Goal: Transaction & Acquisition: Purchase product/service

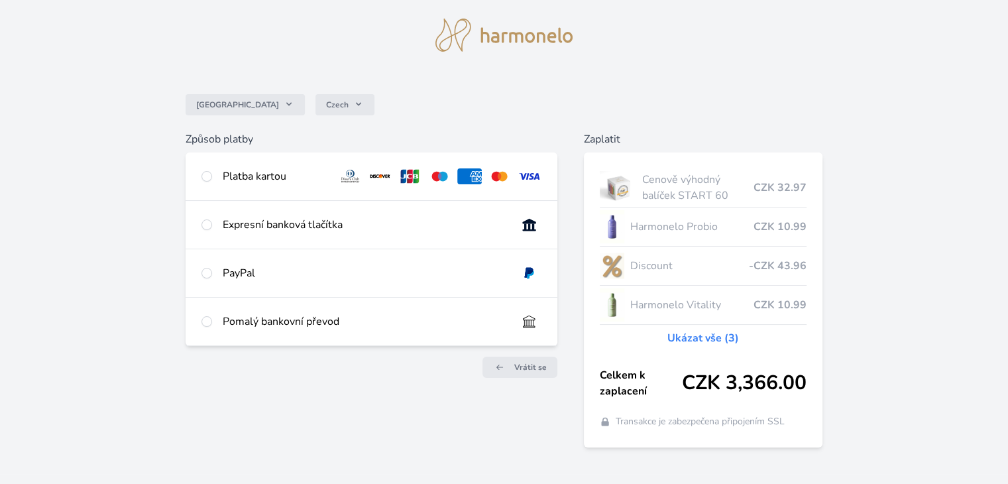
scroll to position [39, 0]
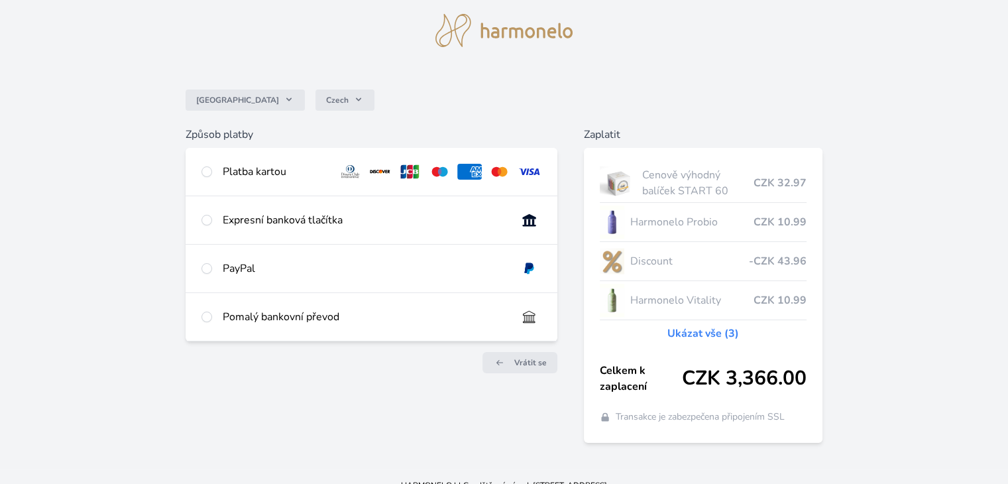
click at [214, 173] on div "Platba kartou" at bounding box center [371, 172] width 371 height 48
radio input "true"
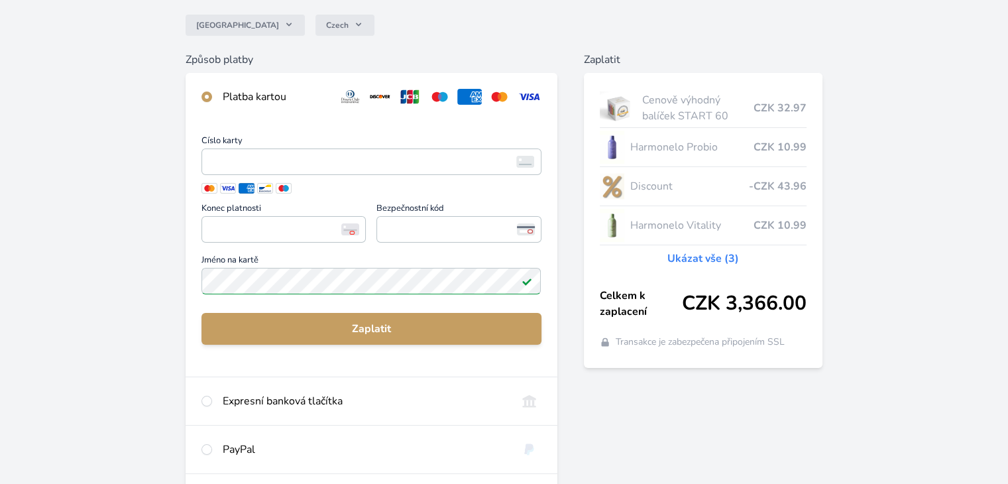
scroll to position [115, 0]
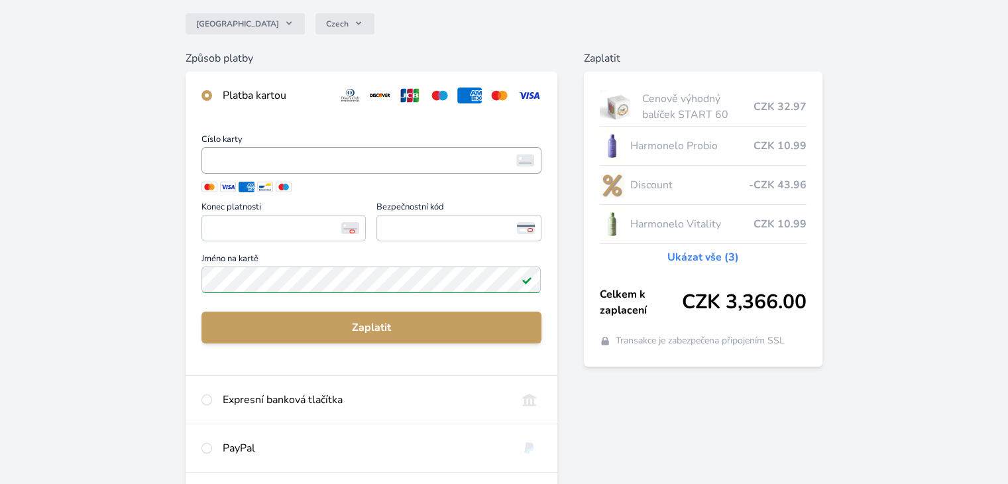
drag, startPoint x: 274, startPoint y: 143, endPoint x: 274, endPoint y: 152, distance: 9.3
click at [65, 13] on div "Česko Czech Způsob platby Platba kartou Číslo karty <p>Your browser does not su…" at bounding box center [504, 237] width 1008 height 705
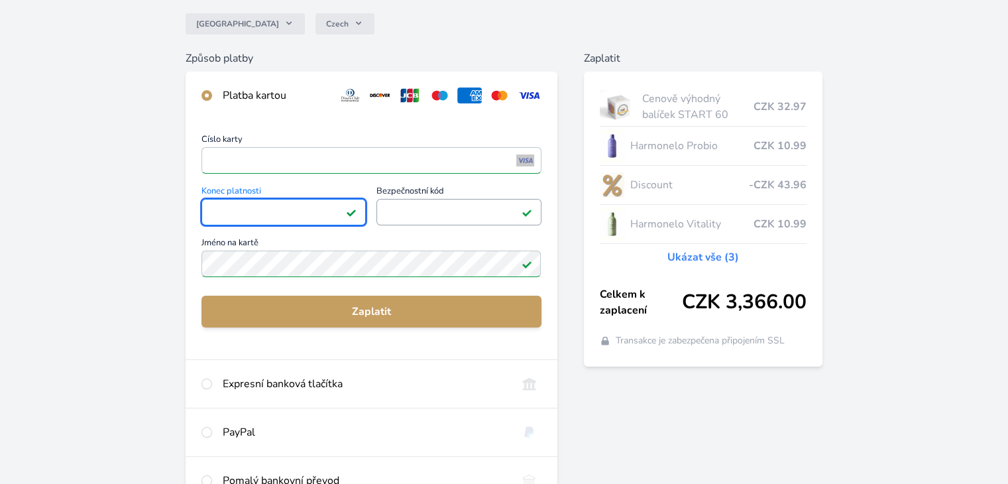
scroll to position [237, 0]
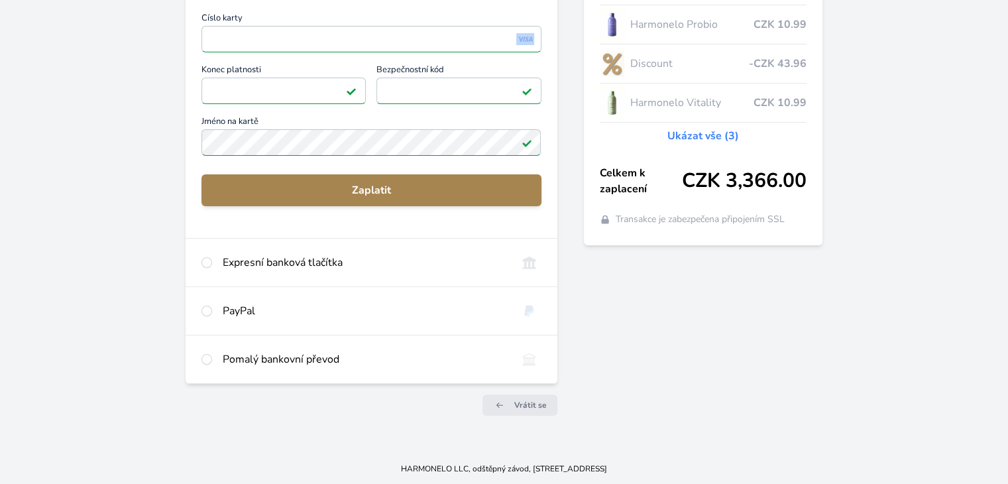
click at [335, 201] on button "Zaplatit" at bounding box center [371, 190] width 339 height 32
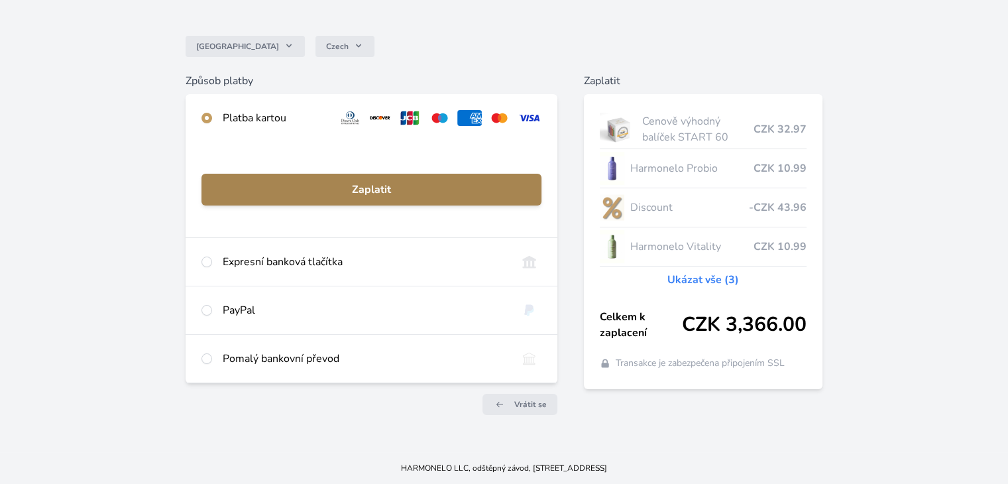
scroll to position [93, 0]
